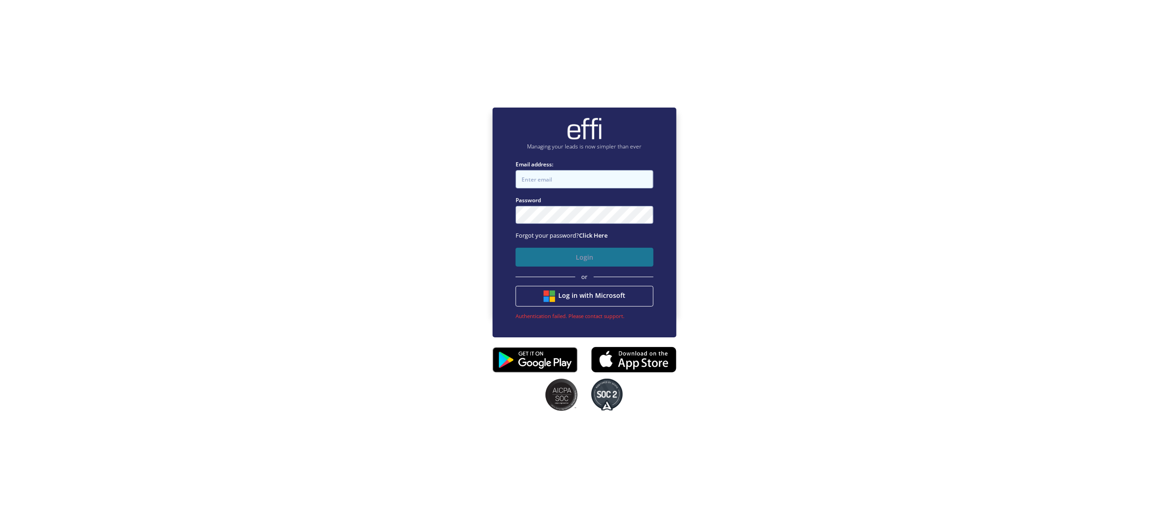
type input "george@thrivemortgages.com.au"
click at [584, 259] on button "Login" at bounding box center [584, 257] width 138 height 19
